Goal: Task Accomplishment & Management: Use online tool/utility

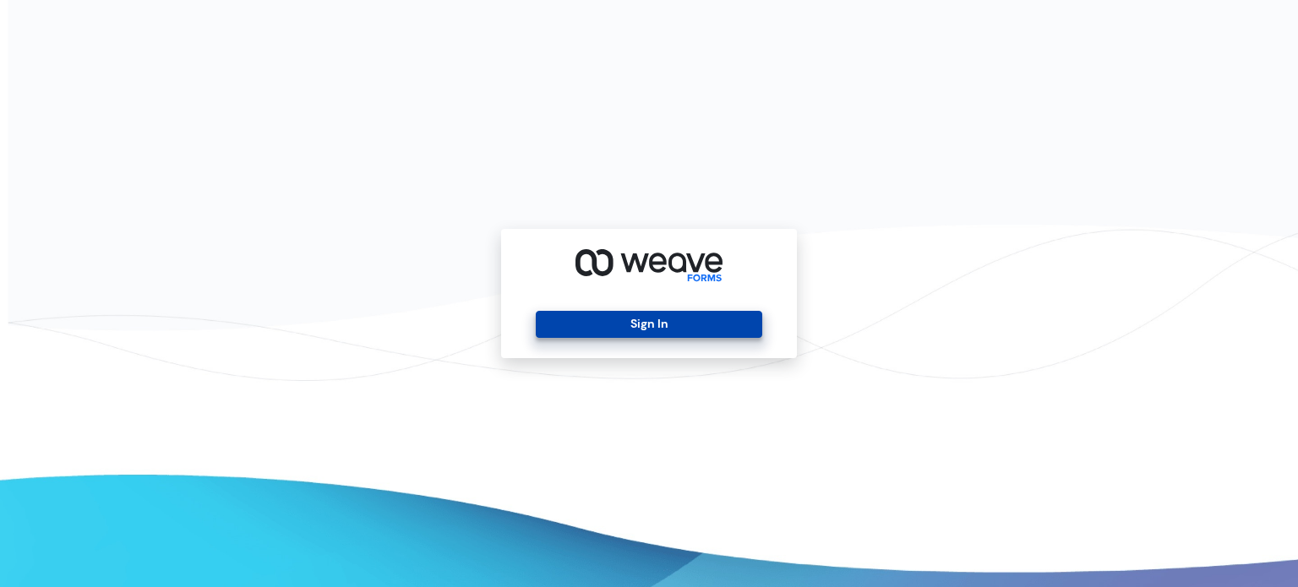
click at [698, 325] on button "Sign In" at bounding box center [649, 324] width 226 height 27
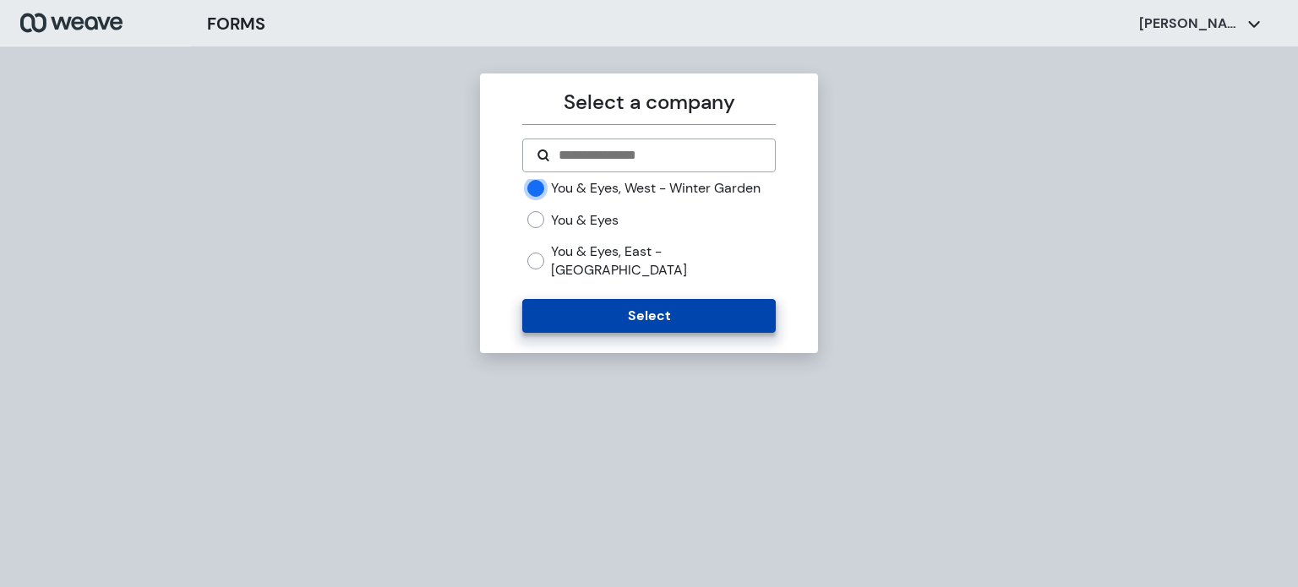
click at [605, 318] on button "Select" at bounding box center [648, 316] width 253 height 34
